Goal: Task Accomplishment & Management: Use online tool/utility

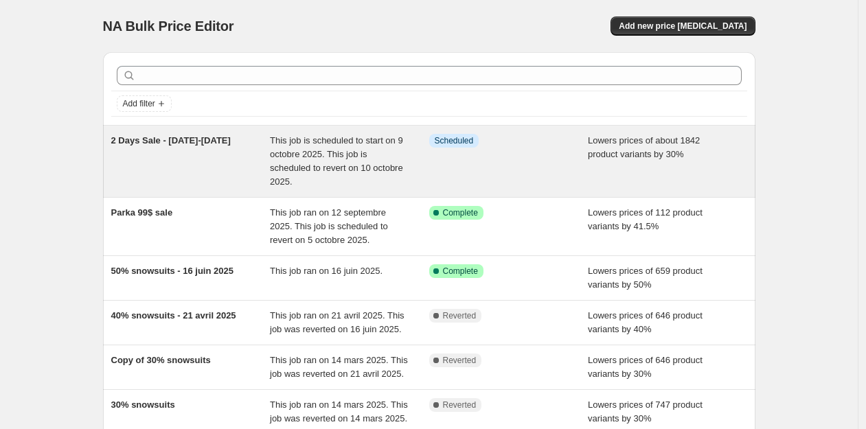
click at [189, 140] on span "2 Days Sale - [DATE]-[DATE]" at bounding box center [171, 140] width 120 height 10
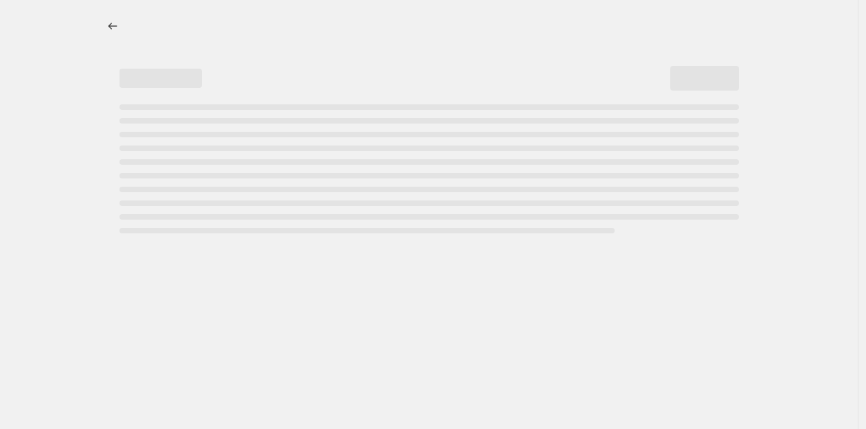
select select "percentage"
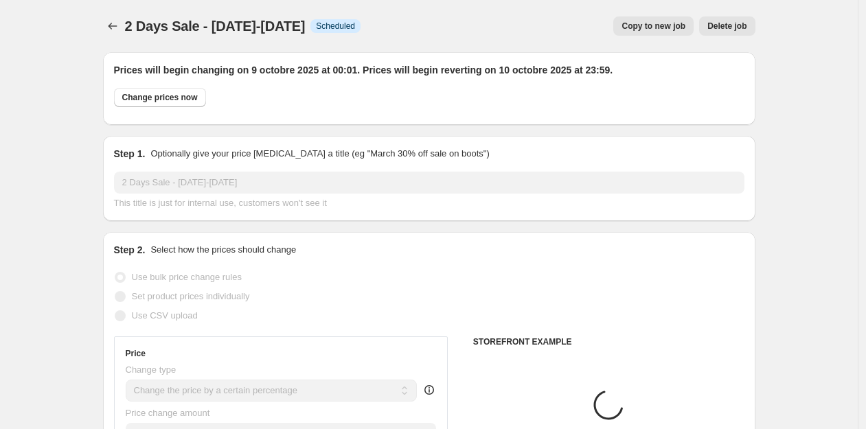
select select "tag"
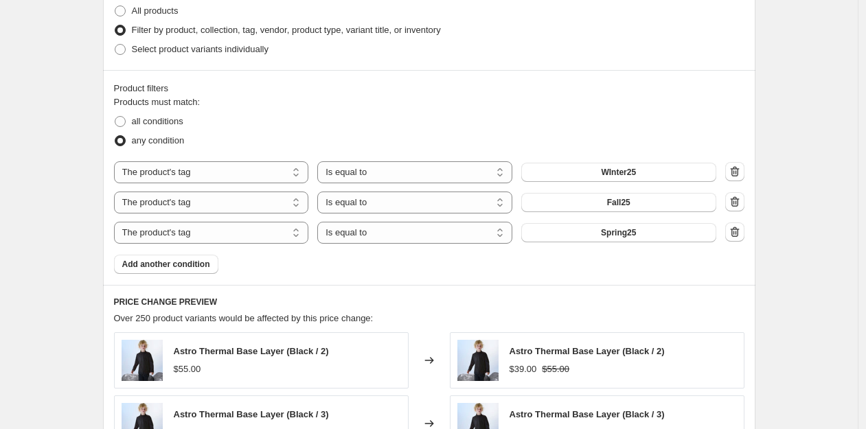
scroll to position [784, 0]
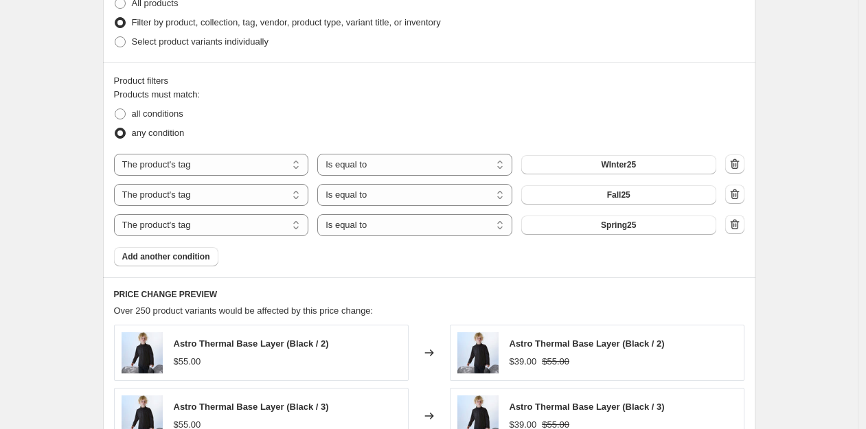
click at [61, 249] on div "2 Days Sale - [DATE]-[DATE]. This page is ready 2 Days Sale - [DATE]-[DATE] Inf…" at bounding box center [429, 207] width 858 height 1983
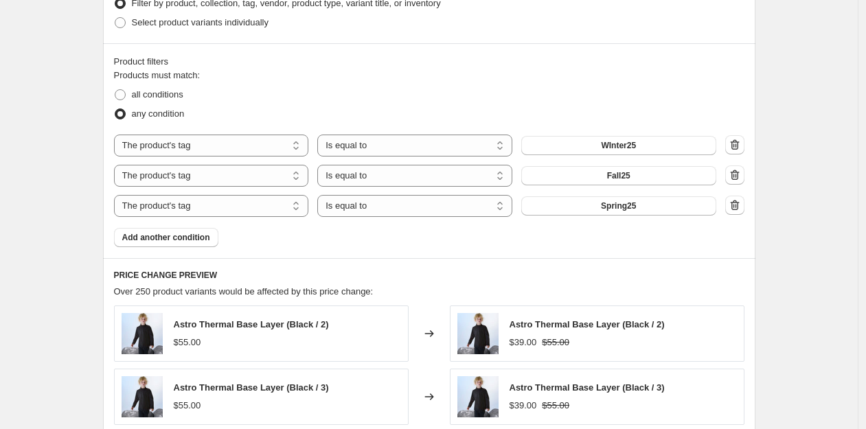
scroll to position [808, 0]
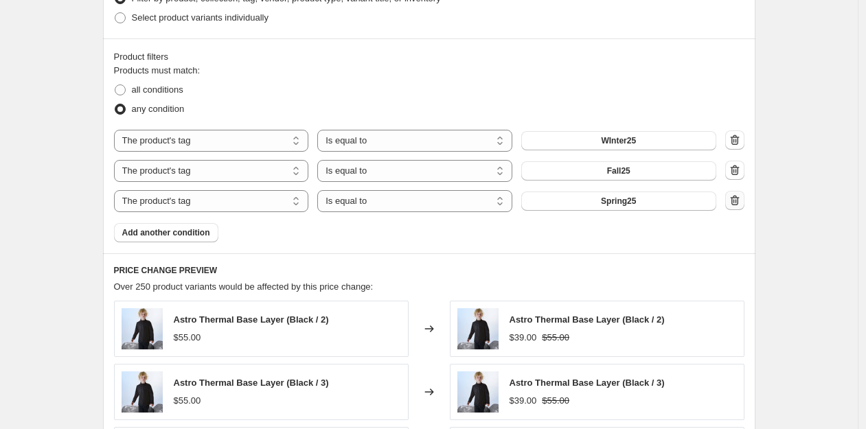
click at [736, 199] on icon "button" at bounding box center [735, 201] width 14 height 14
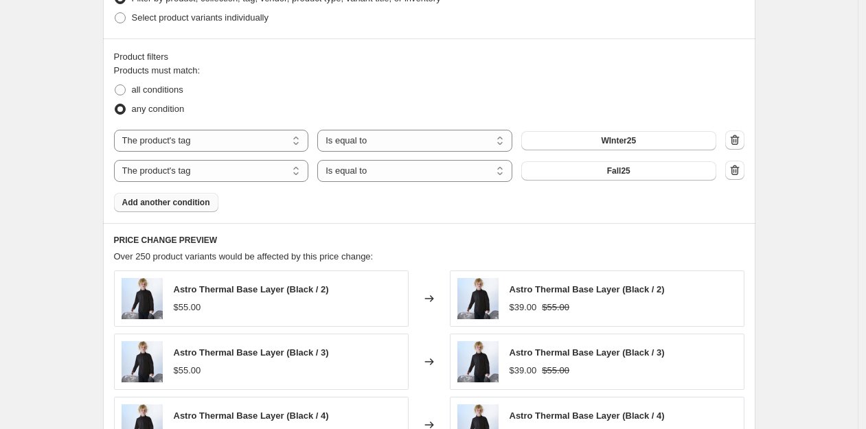
click at [204, 205] on span "Add another condition" at bounding box center [166, 202] width 88 height 11
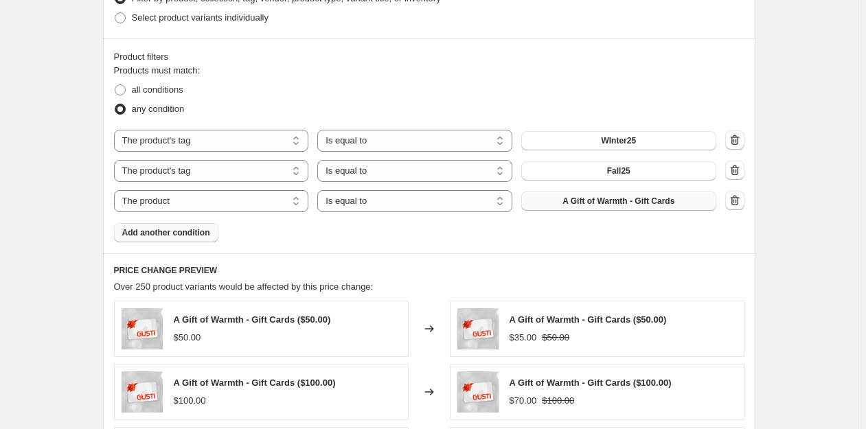
click at [614, 201] on span "A Gift of Warmth - Gift Cards" at bounding box center [618, 201] width 112 height 11
click at [239, 206] on select "The product The product's collection The product's tag The product's vendor The…" at bounding box center [211, 201] width 195 height 22
select select "tag"
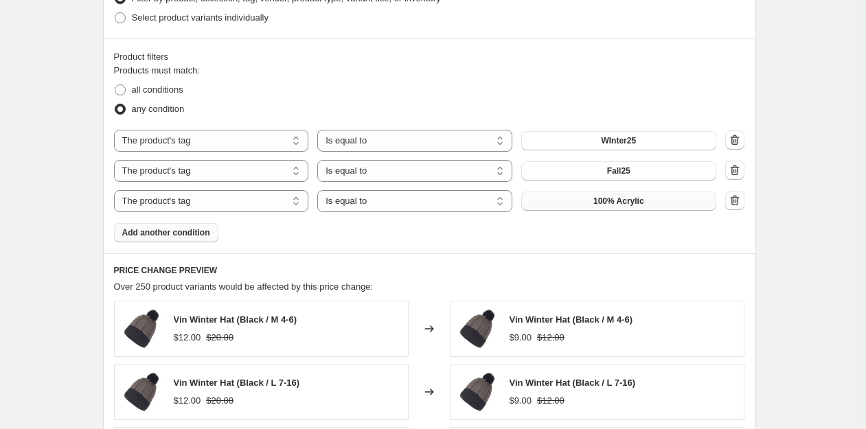
click at [588, 198] on button "100% Acrylic" at bounding box center [618, 201] width 195 height 19
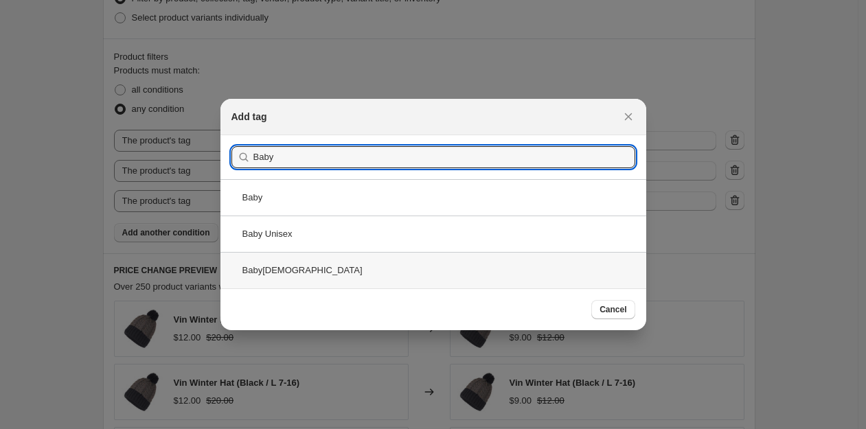
type input "Baby"
click at [273, 270] on div "Baby[DEMOGRAPHIC_DATA]" at bounding box center [433, 270] width 426 height 36
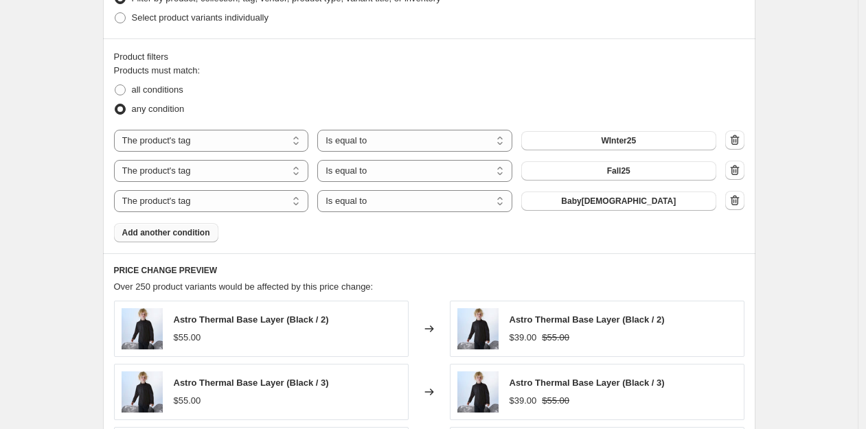
click at [95, 253] on div "Prices will begin changing on 9 octobre 2025 at 00:01. Prices will begin revert…" at bounding box center [423, 163] width 663 height 1858
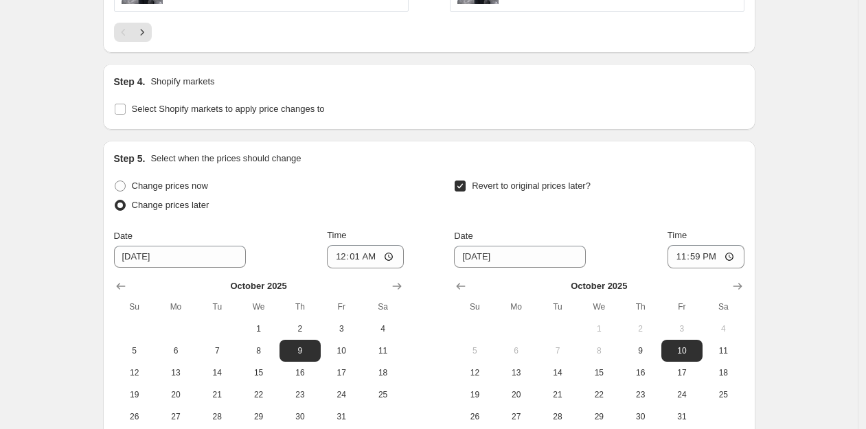
scroll to position [1554, 0]
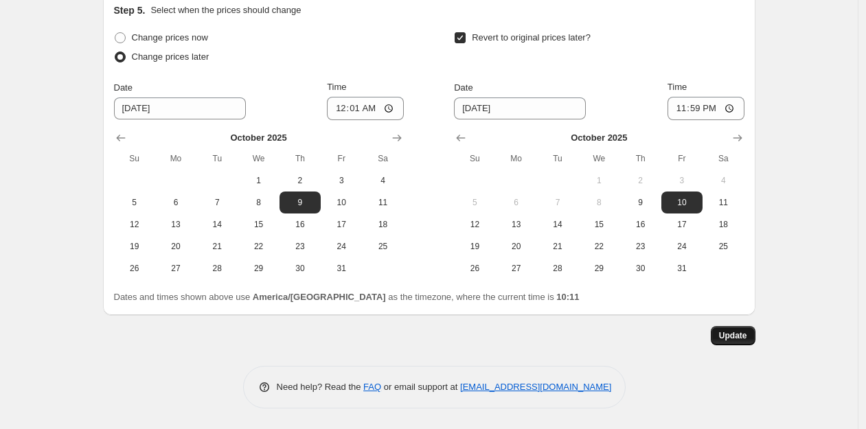
click at [738, 333] on span "Update" at bounding box center [733, 335] width 28 height 11
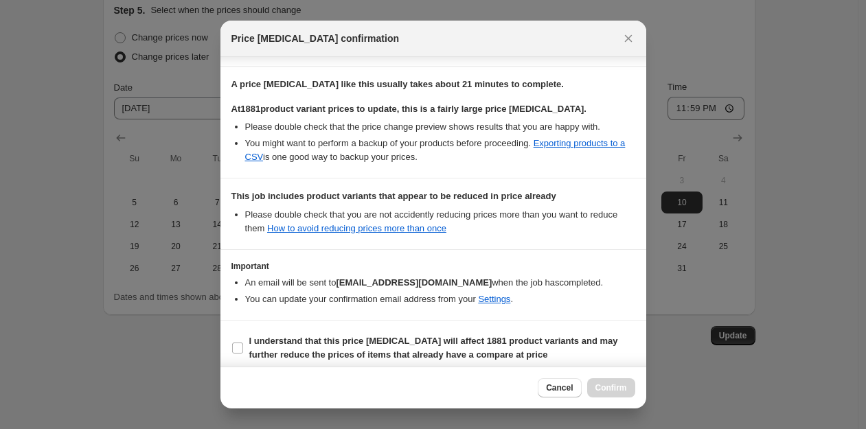
scroll to position [222, 0]
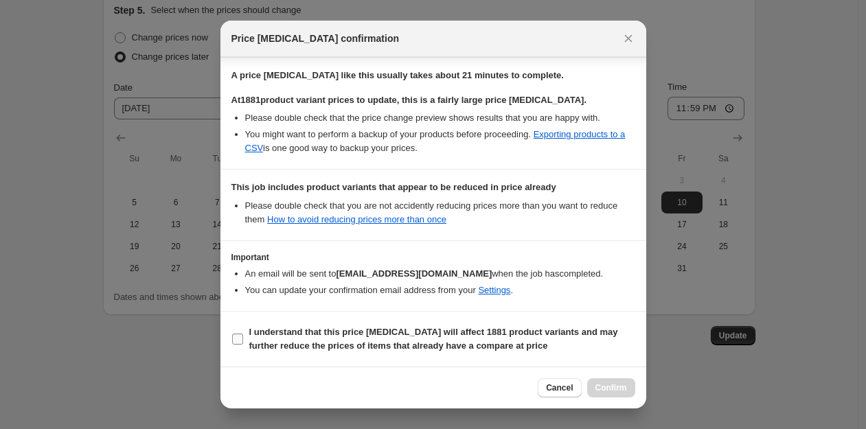
click at [239, 340] on input "I understand that this price [MEDICAL_DATA] will affect 1881 product variants a…" at bounding box center [237, 339] width 11 height 11
checkbox input "true"
click at [608, 388] on span "Confirm" at bounding box center [611, 388] width 32 height 11
